Goal: Task Accomplishment & Management: Manage account settings

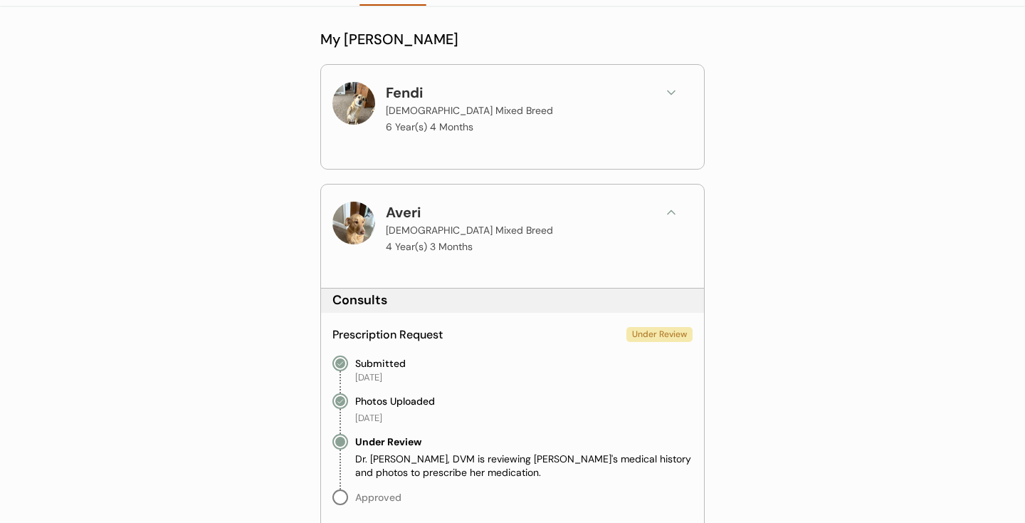
scroll to position [140, 0]
click at [645, 83] on div "Fendi [DEMOGRAPHIC_DATA] Mixed Breed 6 Year(s) 4 Months" at bounding box center [518, 107] width 264 height 54
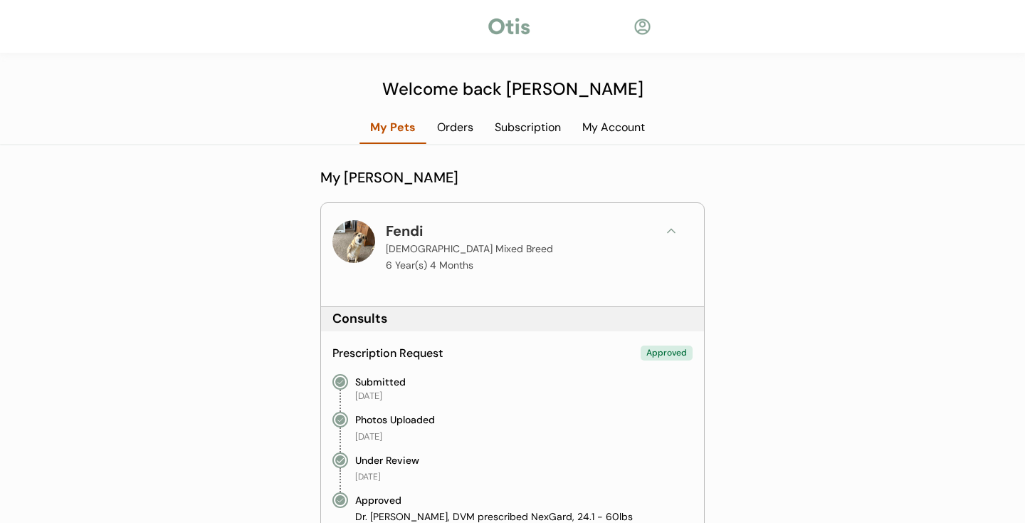
scroll to position [0, 0]
click at [498, 126] on div "Subscription" at bounding box center [528, 128] width 88 height 16
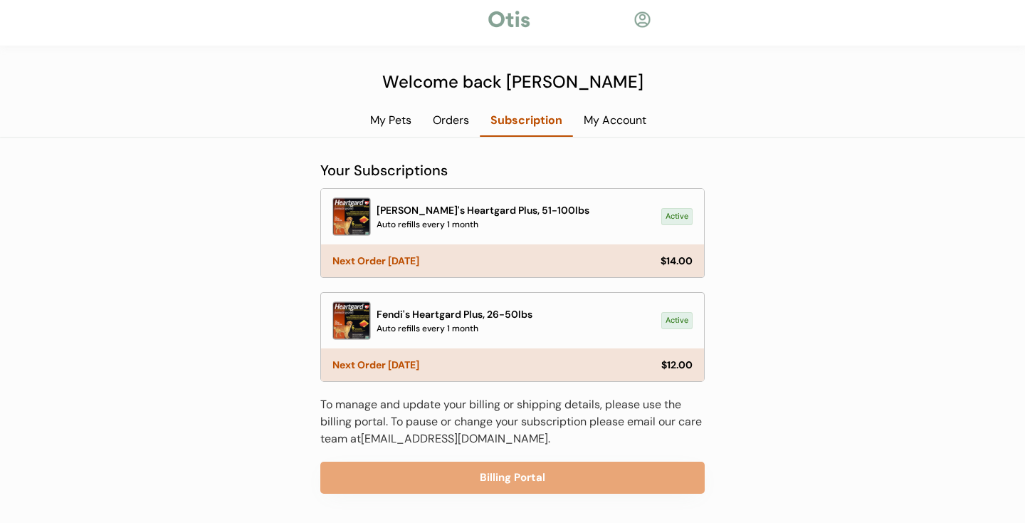
scroll to position [7, 0]
click at [458, 119] on div "Orders" at bounding box center [451, 120] width 58 height 16
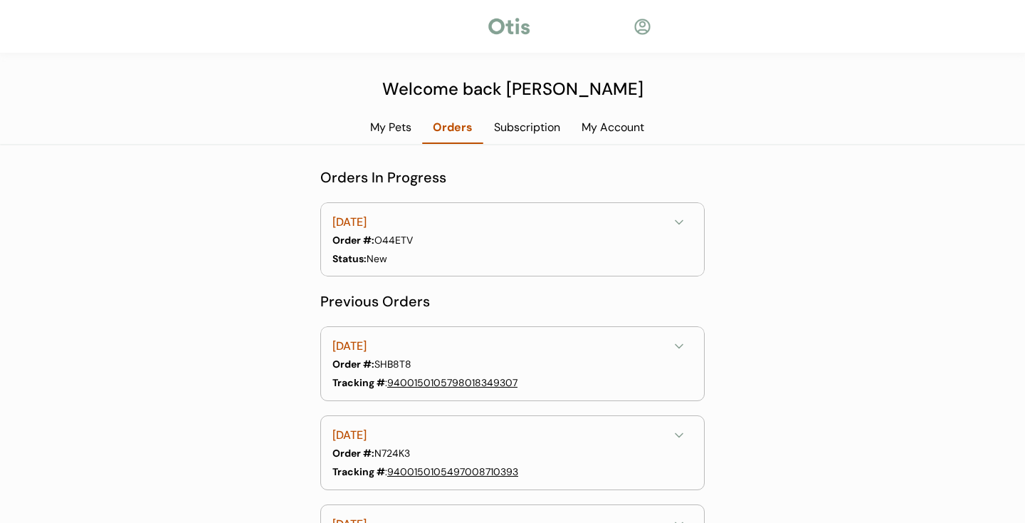
click at [663, 224] on div "[DATE]" at bounding box center [500, 223] width 336 height 18
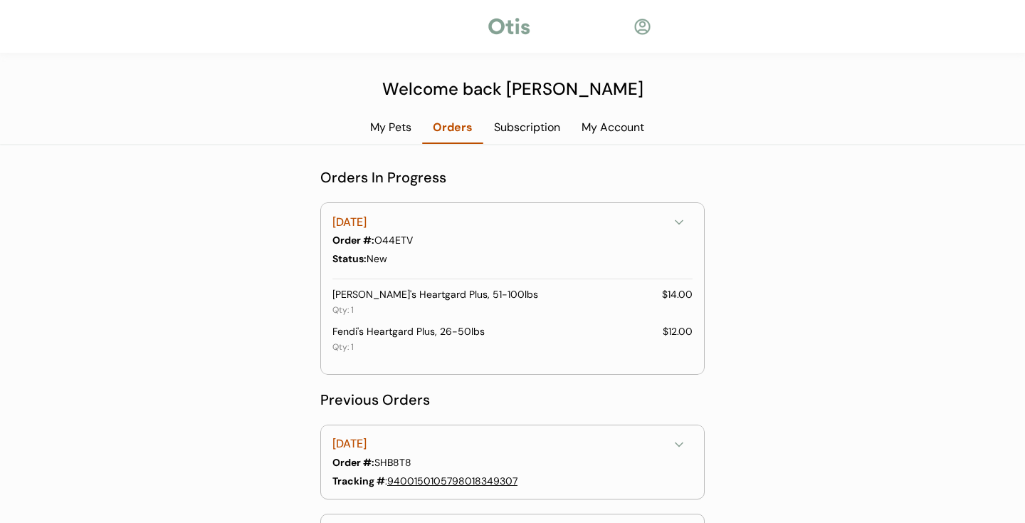
click at [663, 224] on div "[DATE]" at bounding box center [500, 223] width 336 height 18
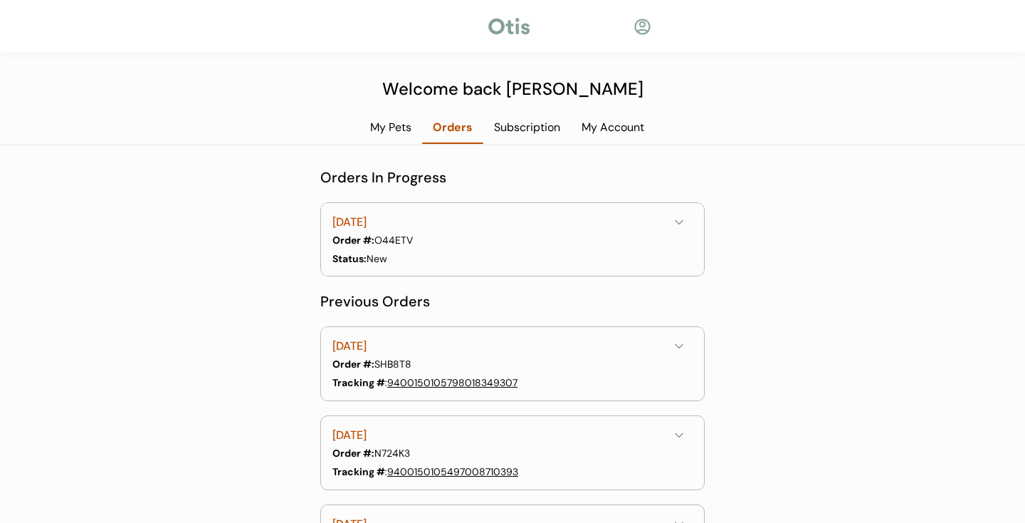
click at [545, 125] on div "Subscription" at bounding box center [527, 128] width 88 height 16
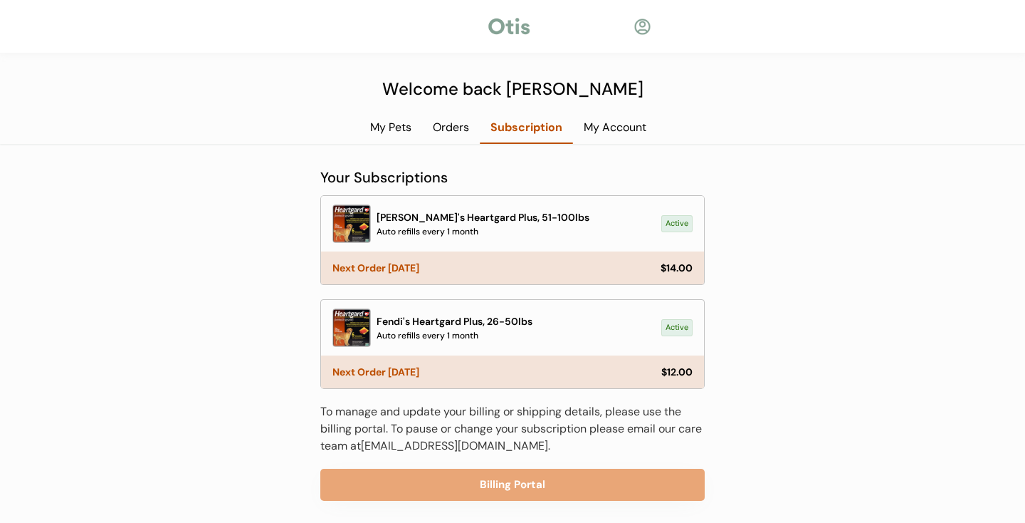
click at [453, 111] on div "Welcome back [PERSON_NAME] My Pets Orders Subscription My Account My [PERSON_NA…" at bounding box center [512, 265] width 1025 height 530
click at [453, 120] on div "Orders" at bounding box center [451, 128] width 58 height 16
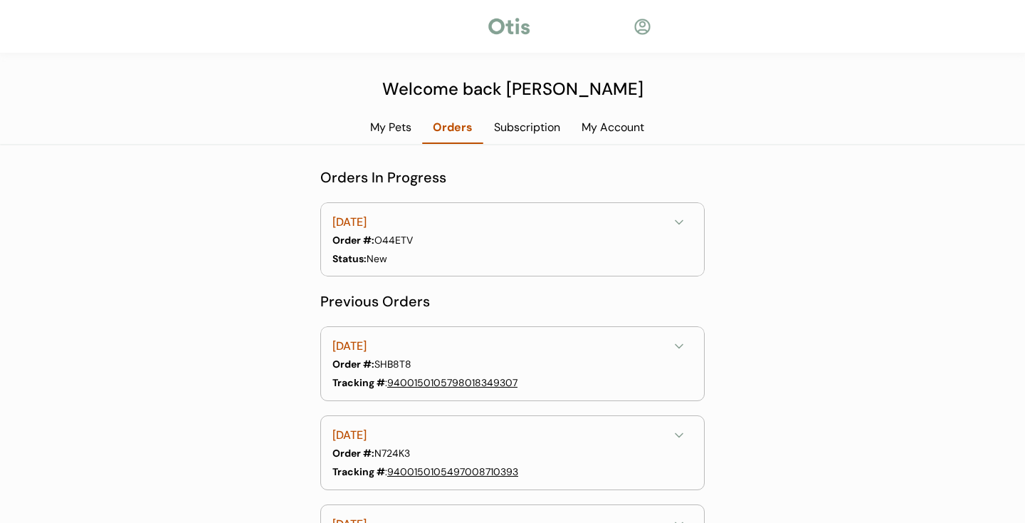
click at [407, 131] on div "My Pets" at bounding box center [391, 128] width 63 height 16
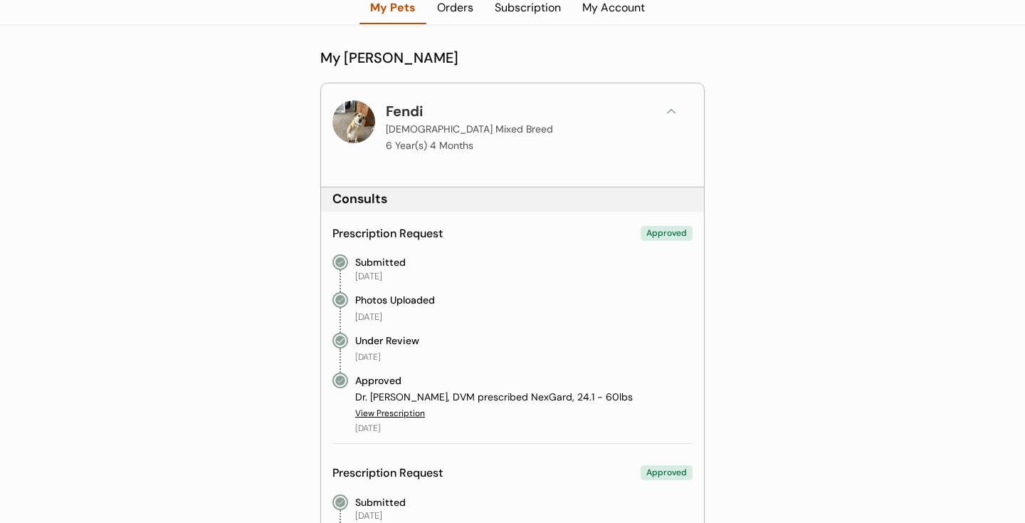
scroll to position [127, 0]
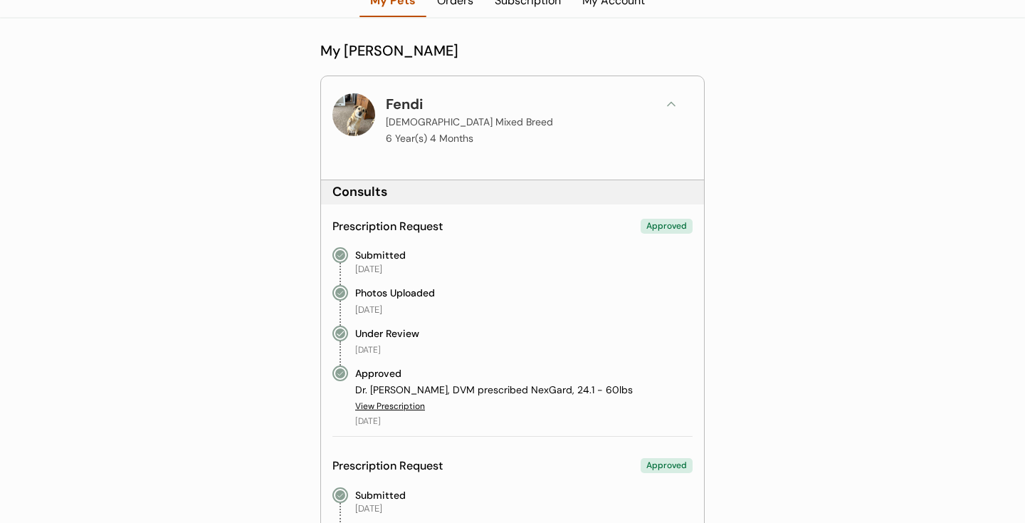
click at [671, 92] on div "Fendi [DEMOGRAPHIC_DATA] Mixed Breed 6 Year(s) 4 Months" at bounding box center [512, 126] width 383 height 100
click at [670, 99] on icon at bounding box center [671, 104] width 14 height 14
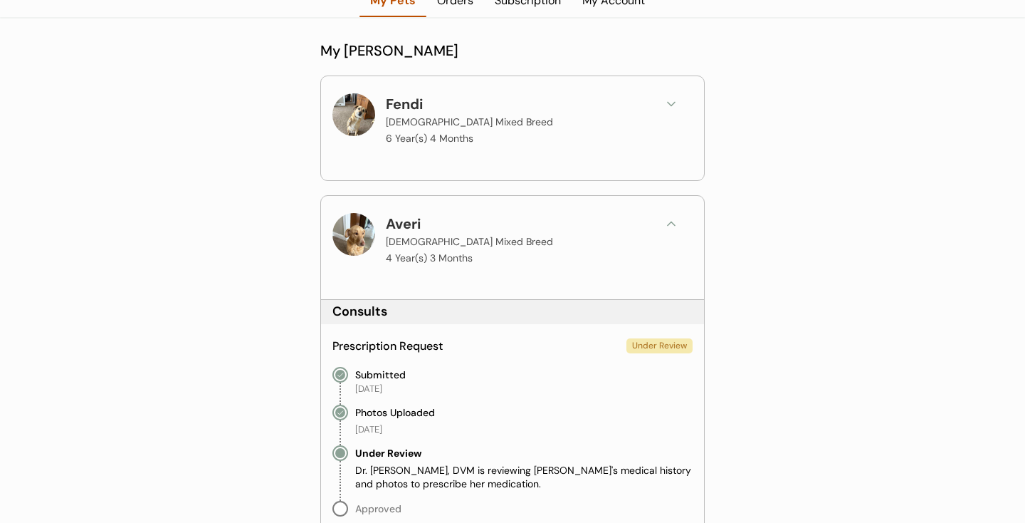
click at [671, 223] on icon at bounding box center [671, 223] width 14 height 14
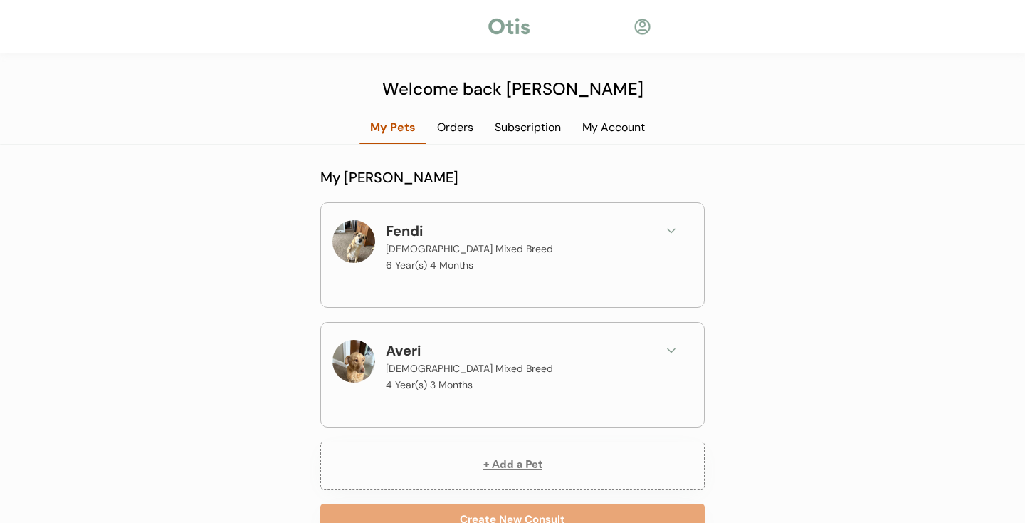
scroll to position [0, 0]
click at [535, 130] on div "Subscription" at bounding box center [528, 128] width 88 height 16
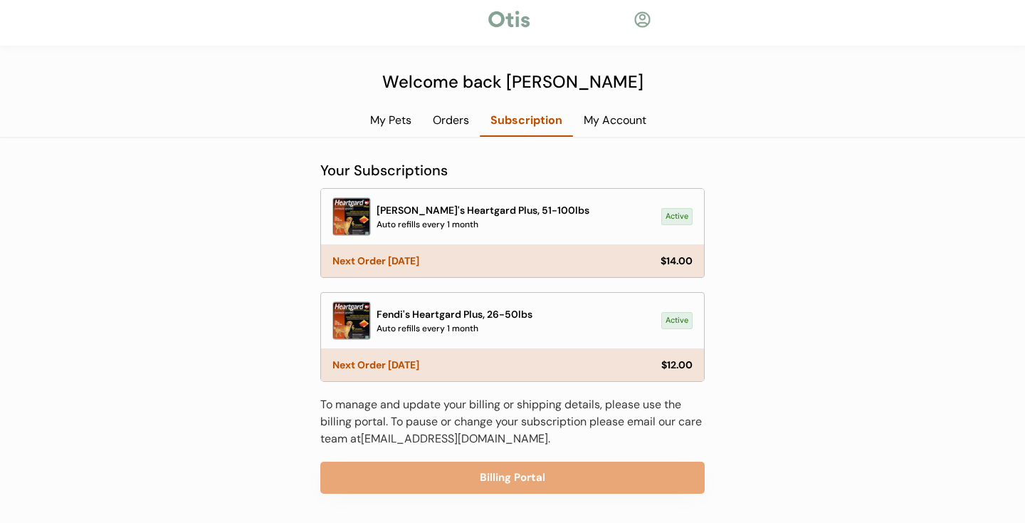
scroll to position [7, 0]
click at [451, 125] on div "Orders" at bounding box center [451, 120] width 58 height 16
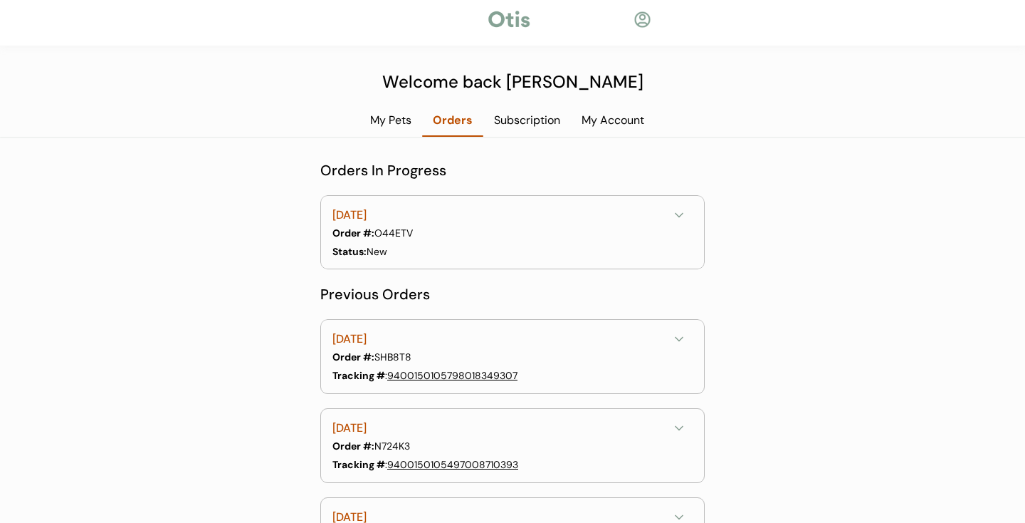
click at [449, 209] on div "[DATE]" at bounding box center [500, 215] width 336 height 18
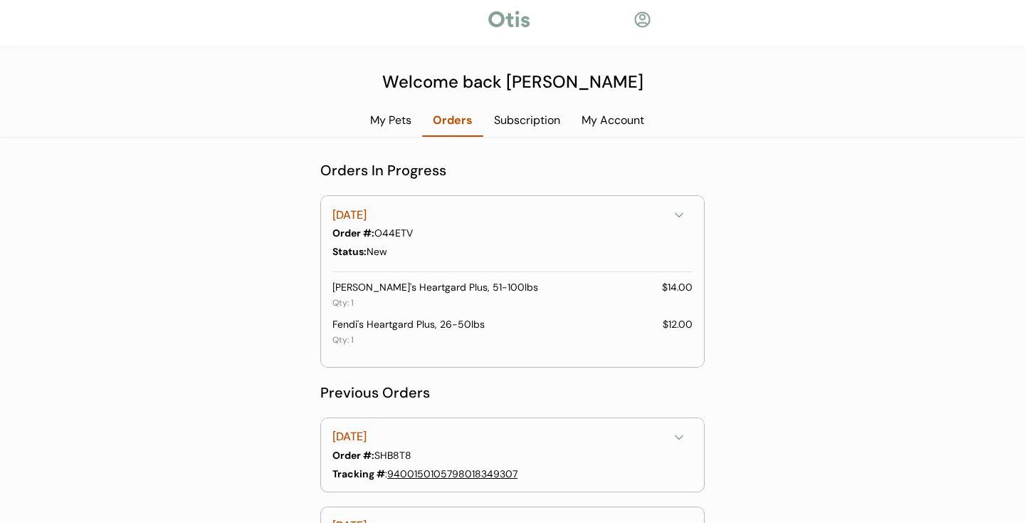
click at [449, 208] on div "[DATE]" at bounding box center [500, 215] width 336 height 18
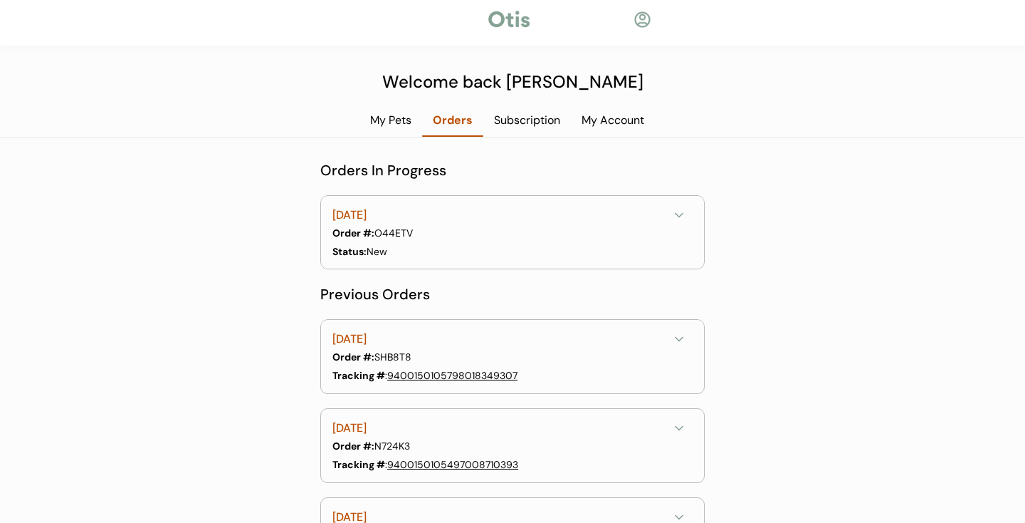
click at [392, 128] on div "My Pets" at bounding box center [391, 125] width 63 height 26
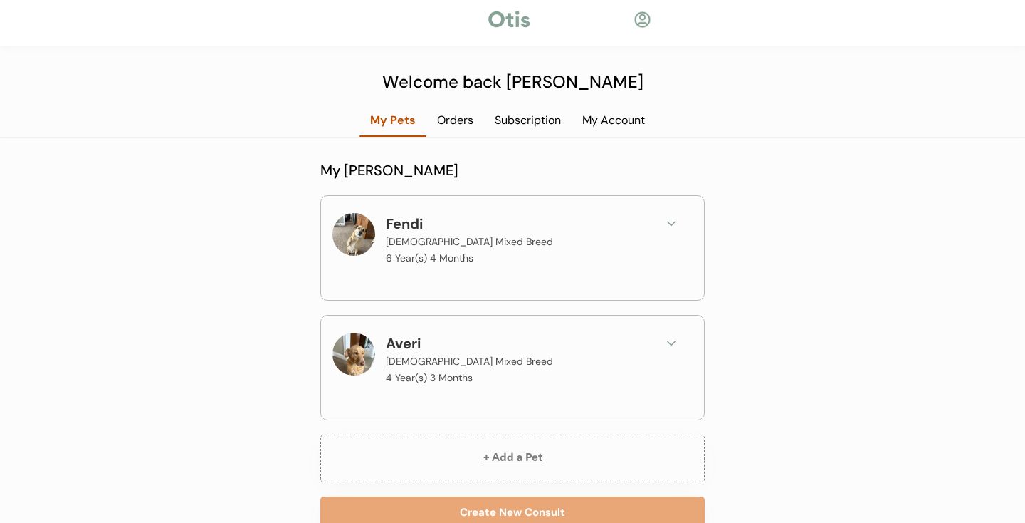
click at [671, 218] on icon at bounding box center [671, 223] width 14 height 14
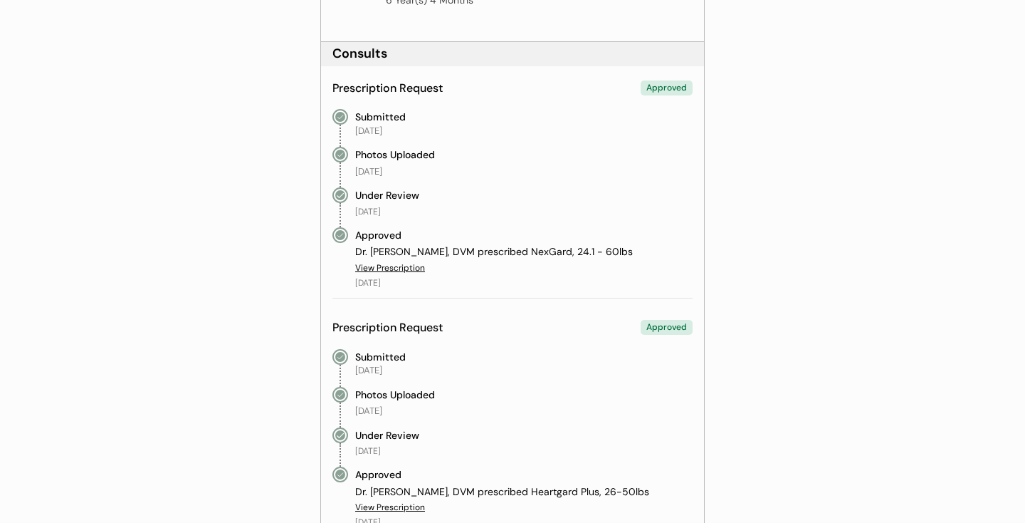
scroll to position [266, 0]
click at [394, 264] on div "View Prescription" at bounding box center [390, 267] width 70 height 12
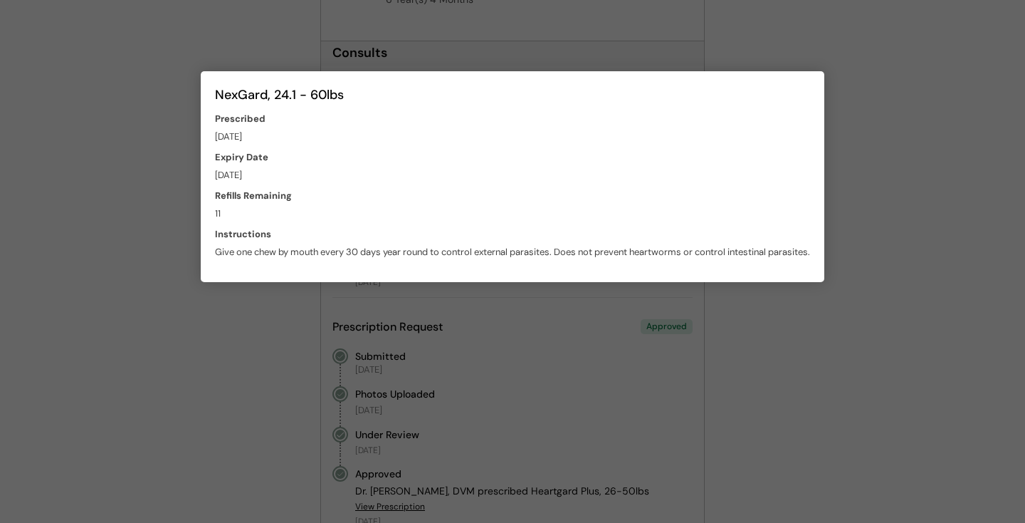
click at [894, 152] on div at bounding box center [512, 261] width 1025 height 523
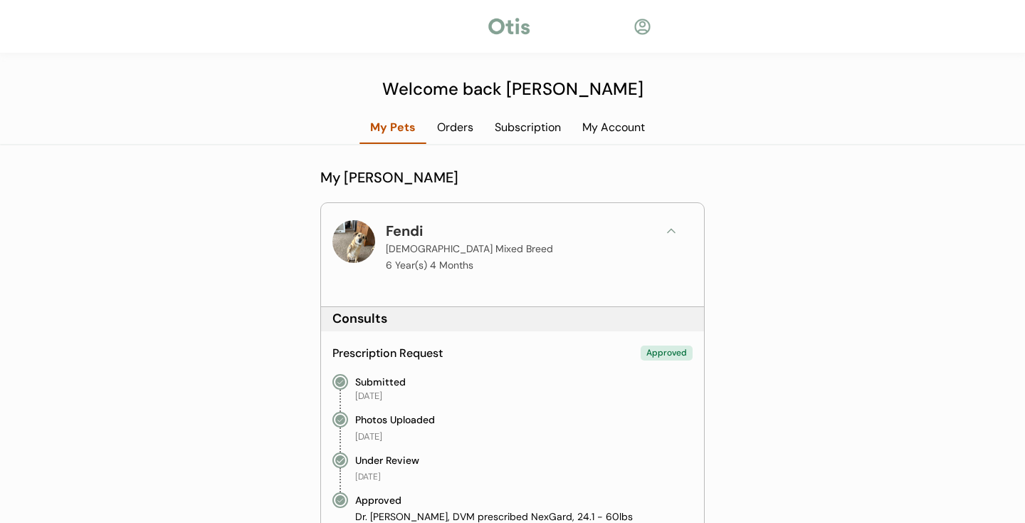
scroll to position [0, 0]
click at [679, 237] on button at bounding box center [671, 230] width 21 height 21
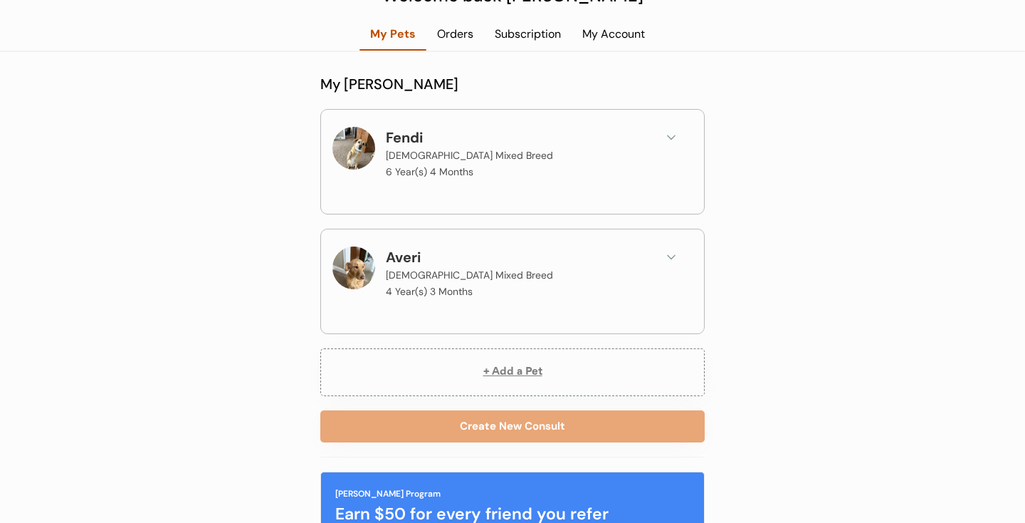
scroll to position [100, 0]
